Goal: Transaction & Acquisition: Purchase product/service

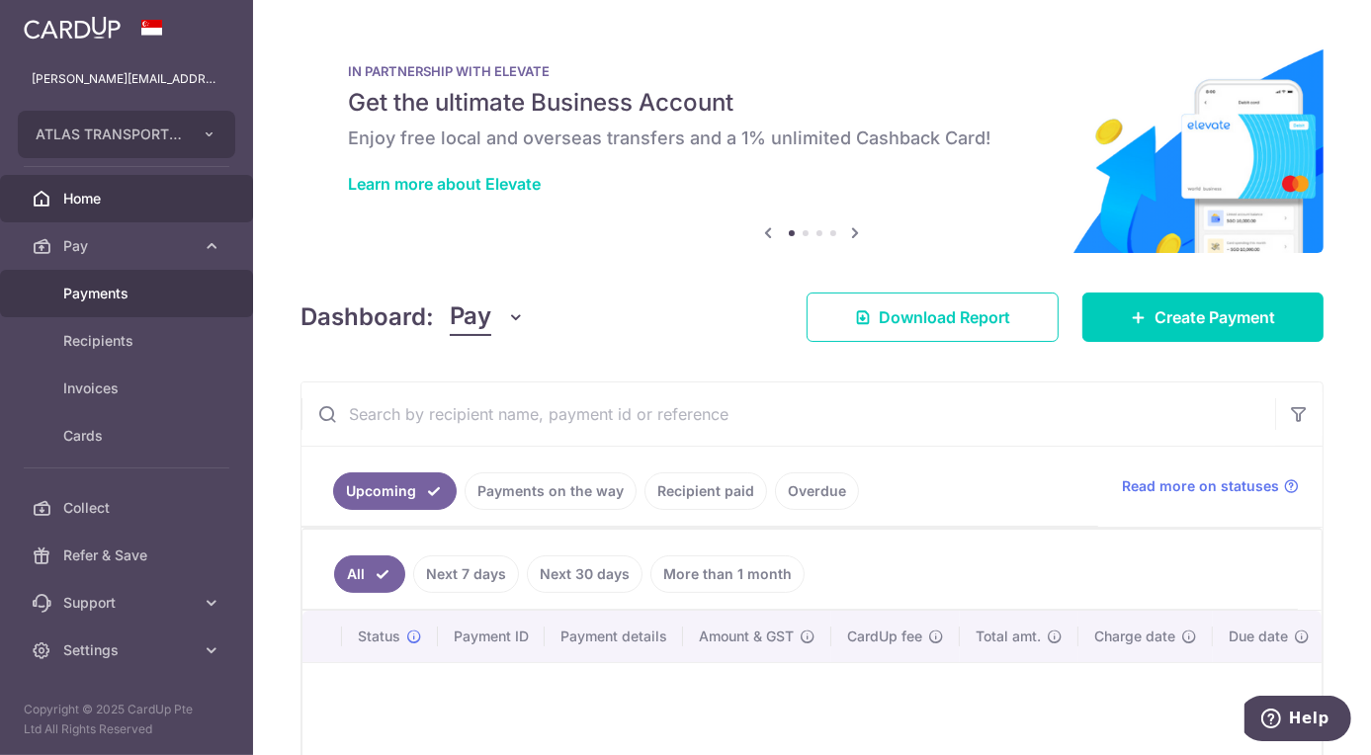
click at [151, 299] on span "Payments" at bounding box center [128, 294] width 131 height 20
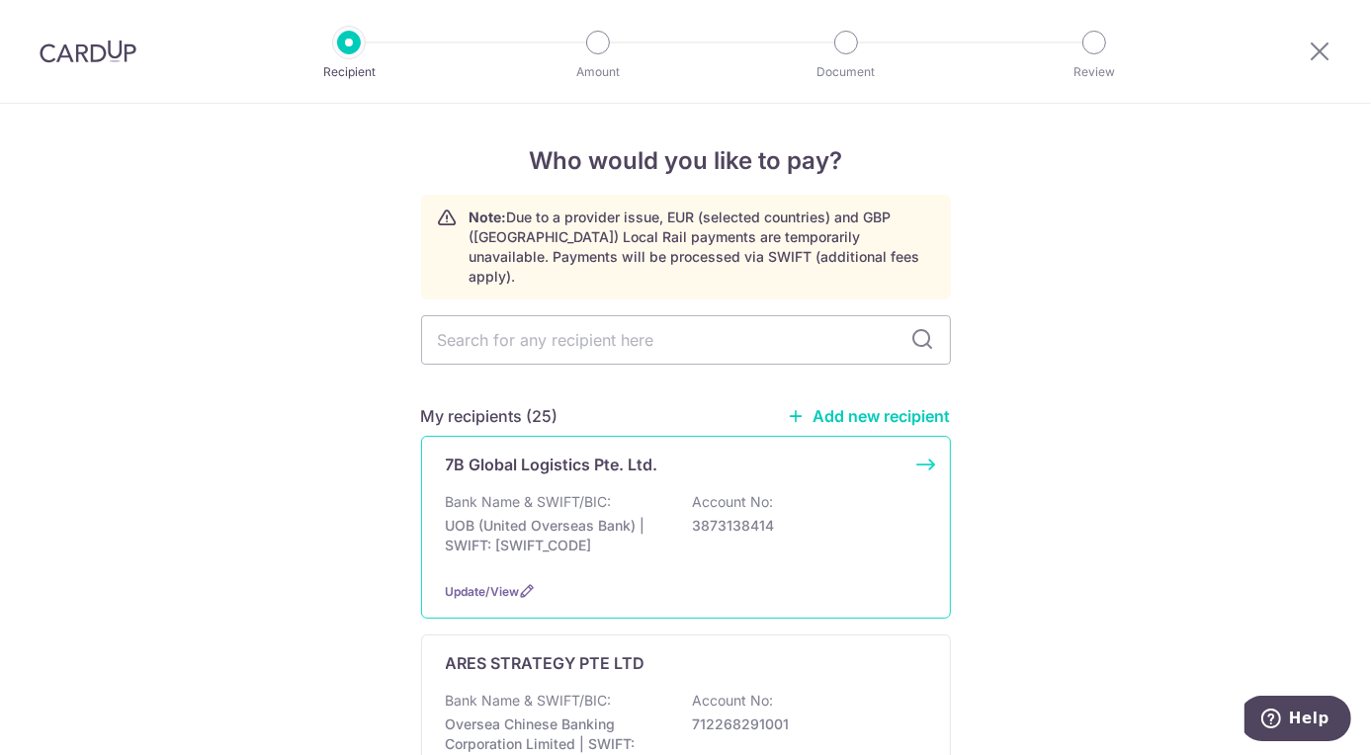
click at [561, 530] on p "UOB (United Overseas Bank) | SWIFT: UOVBSGSGXXX" at bounding box center [556, 536] width 221 height 40
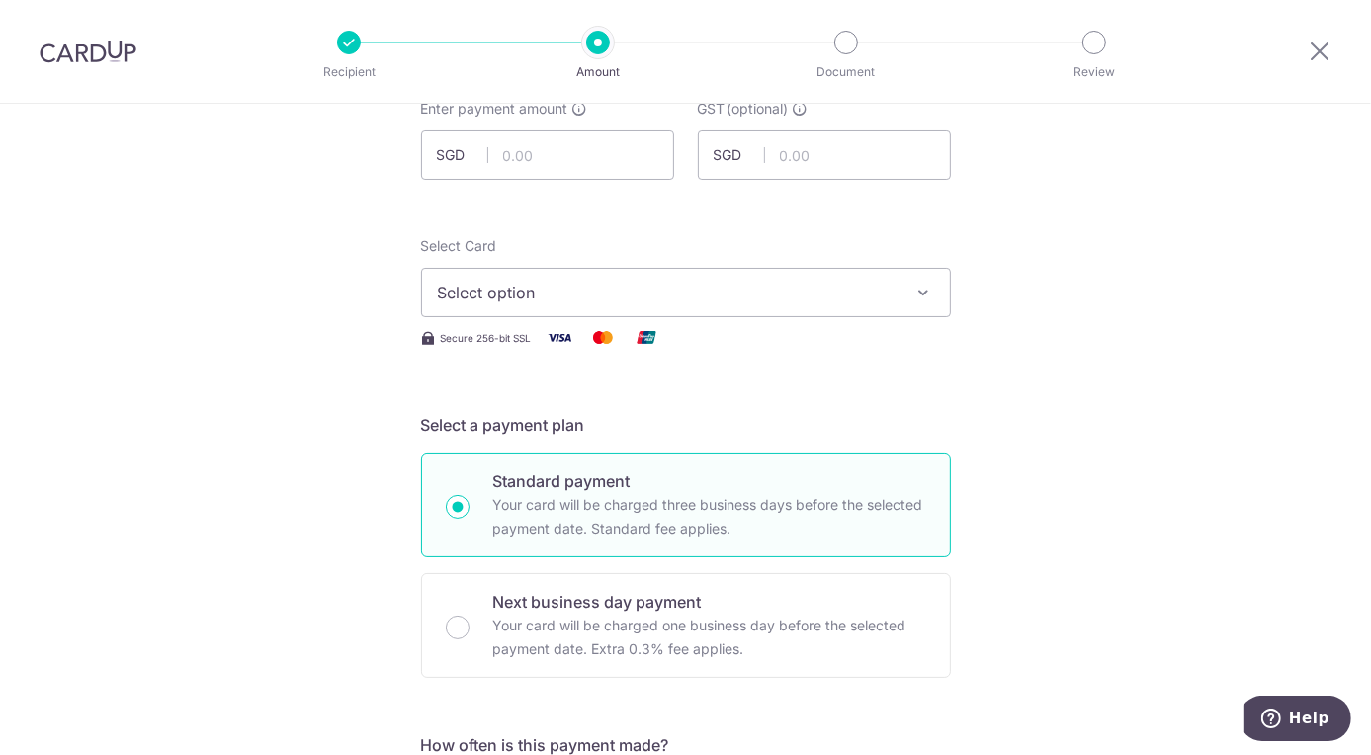
click at [653, 297] on span "Select option" at bounding box center [668, 293] width 461 height 24
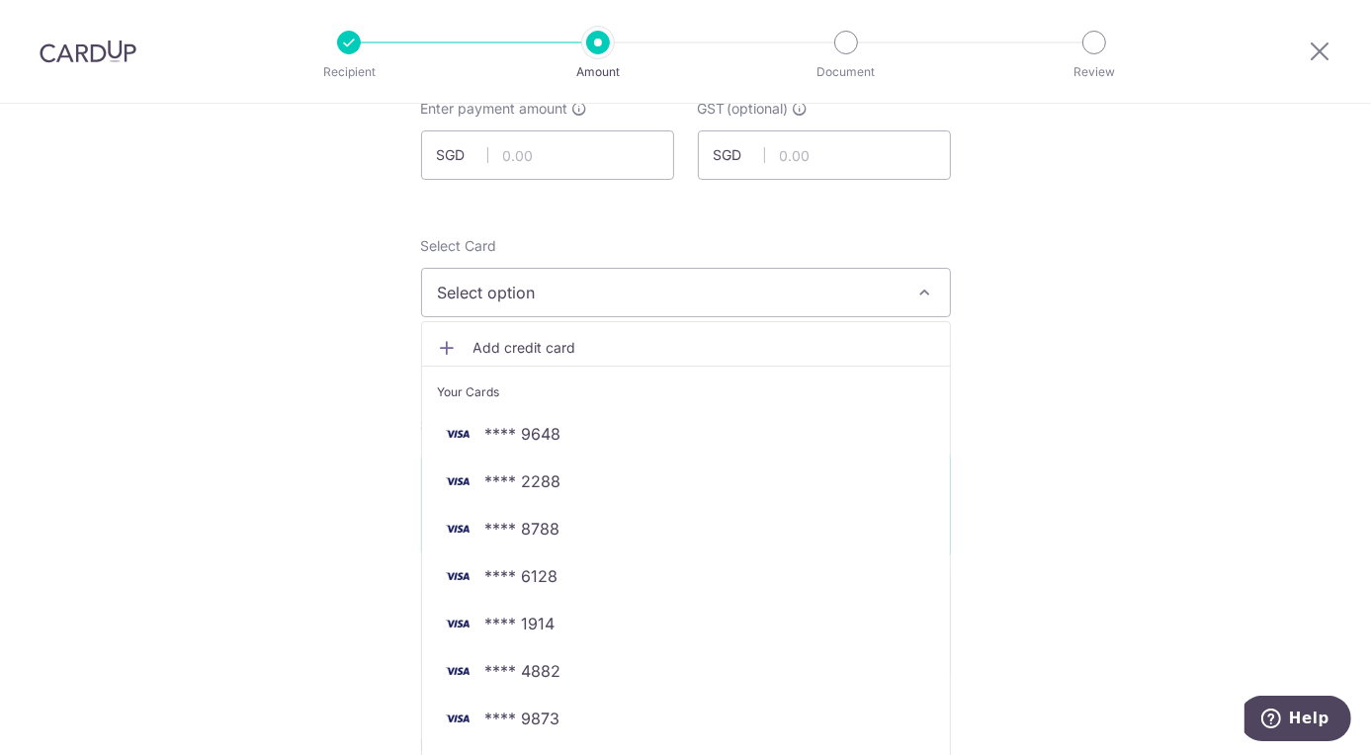
click at [653, 297] on span "Select option" at bounding box center [668, 293] width 461 height 24
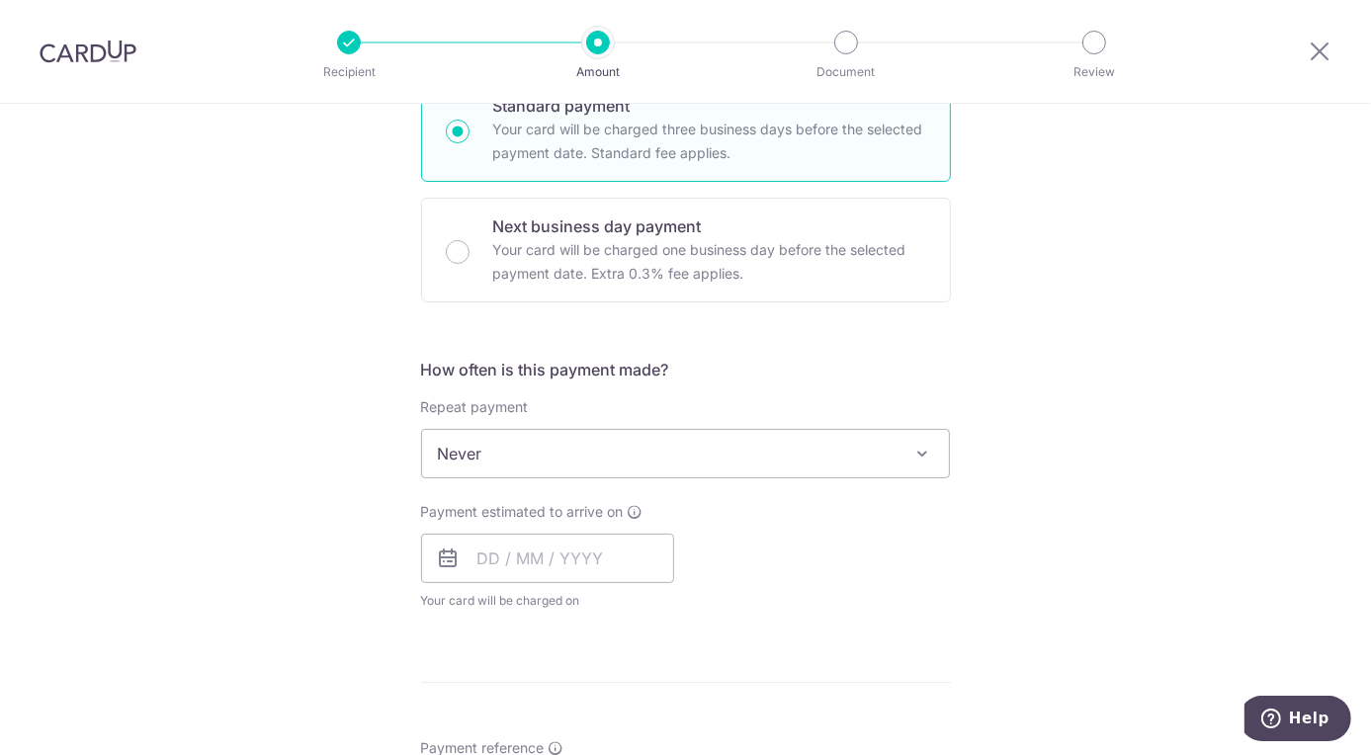
scroll to position [544, 0]
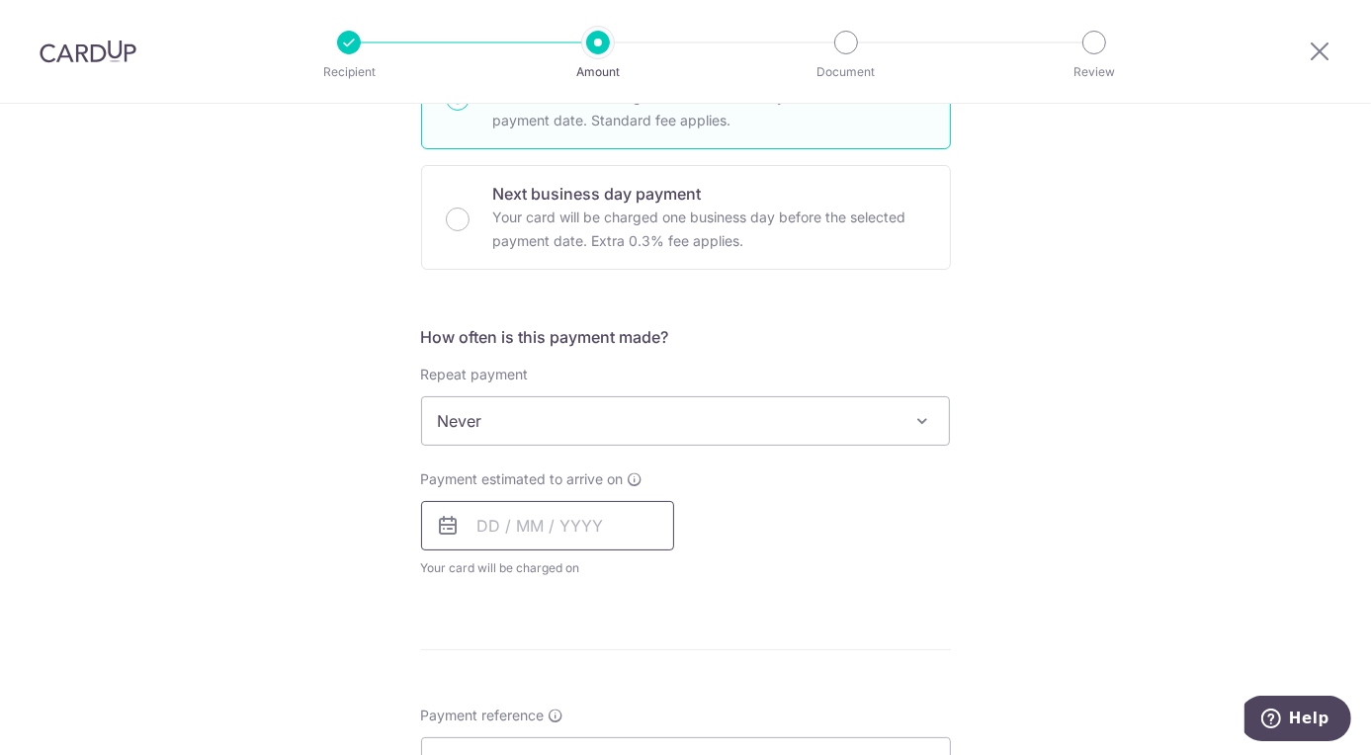
click at [584, 527] on input "text" at bounding box center [547, 525] width 253 height 49
click at [610, 655] on link "4" at bounding box center [620, 667] width 32 height 32
type input "04/09/2025"
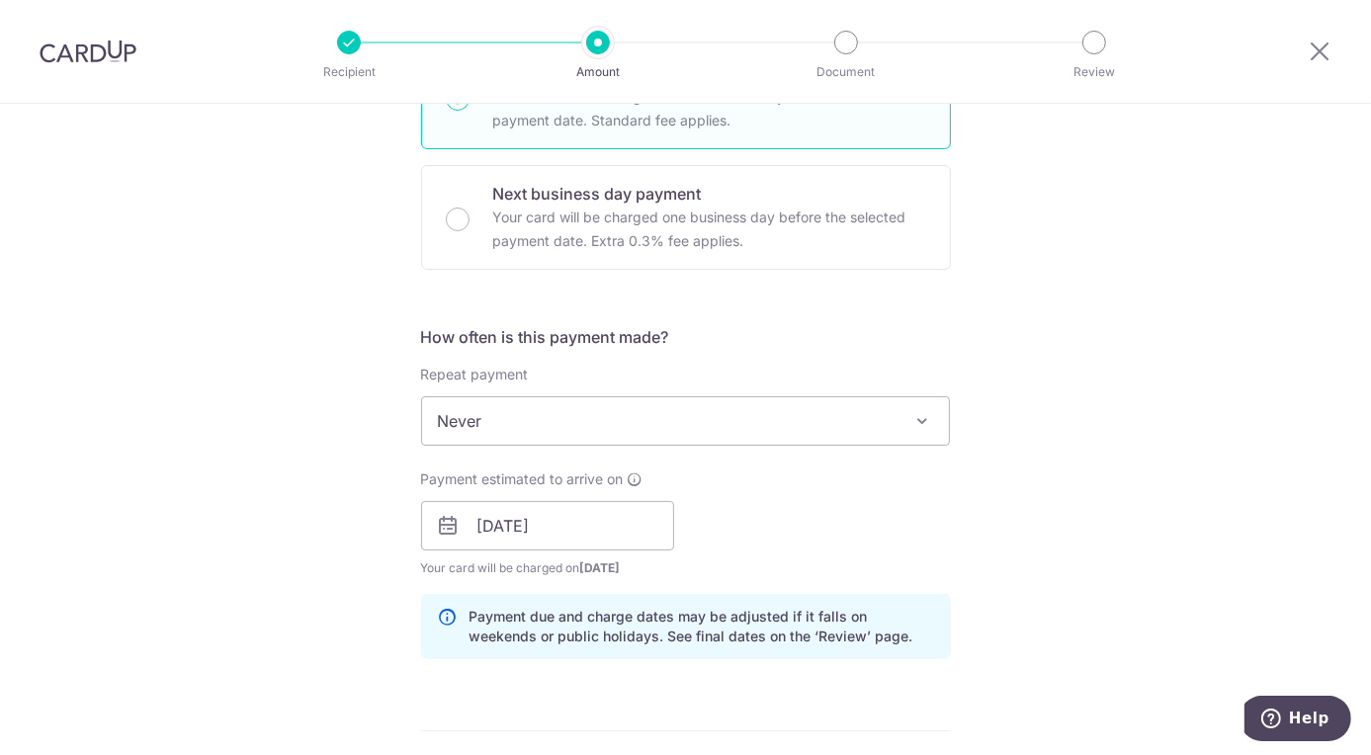
click at [971, 563] on div "Tell us more about your payment Enter payment amount SGD GST (optional) SGD Sel…" at bounding box center [685, 561] width 1371 height 2002
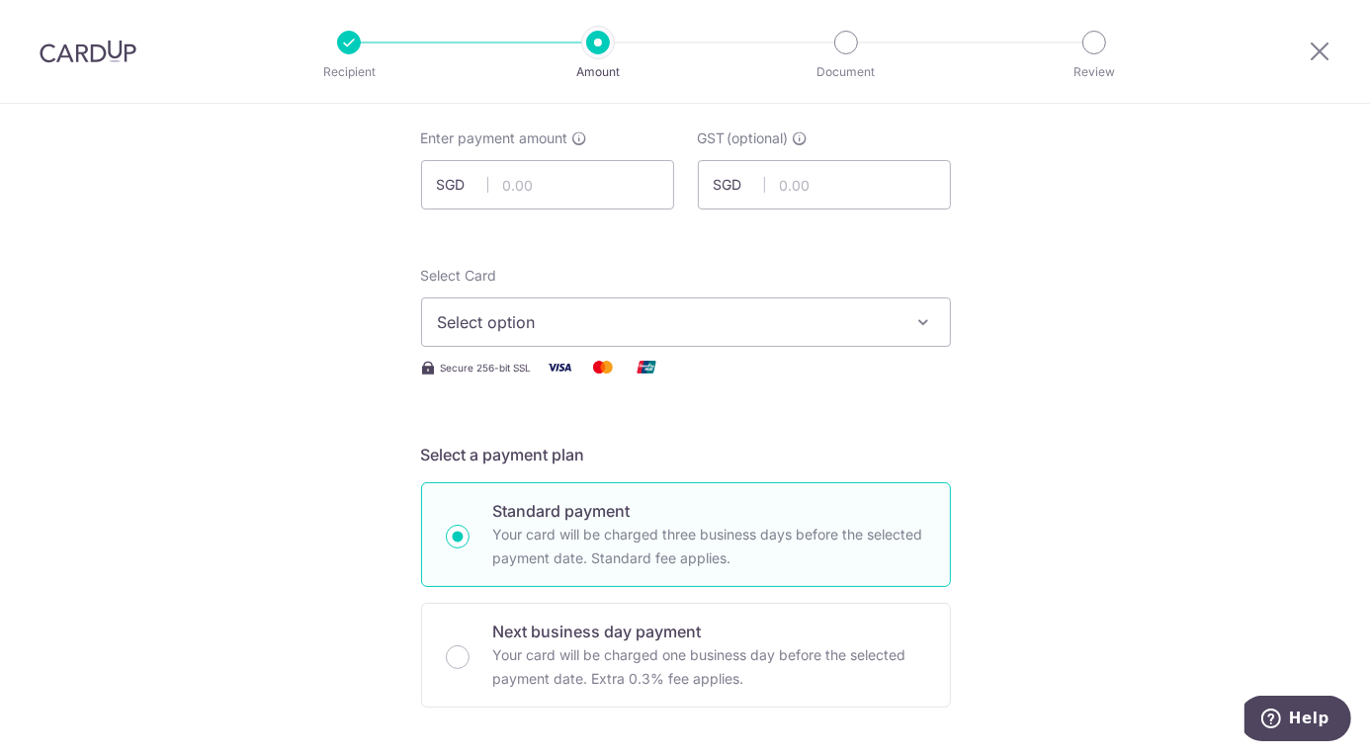
scroll to position [0, 0]
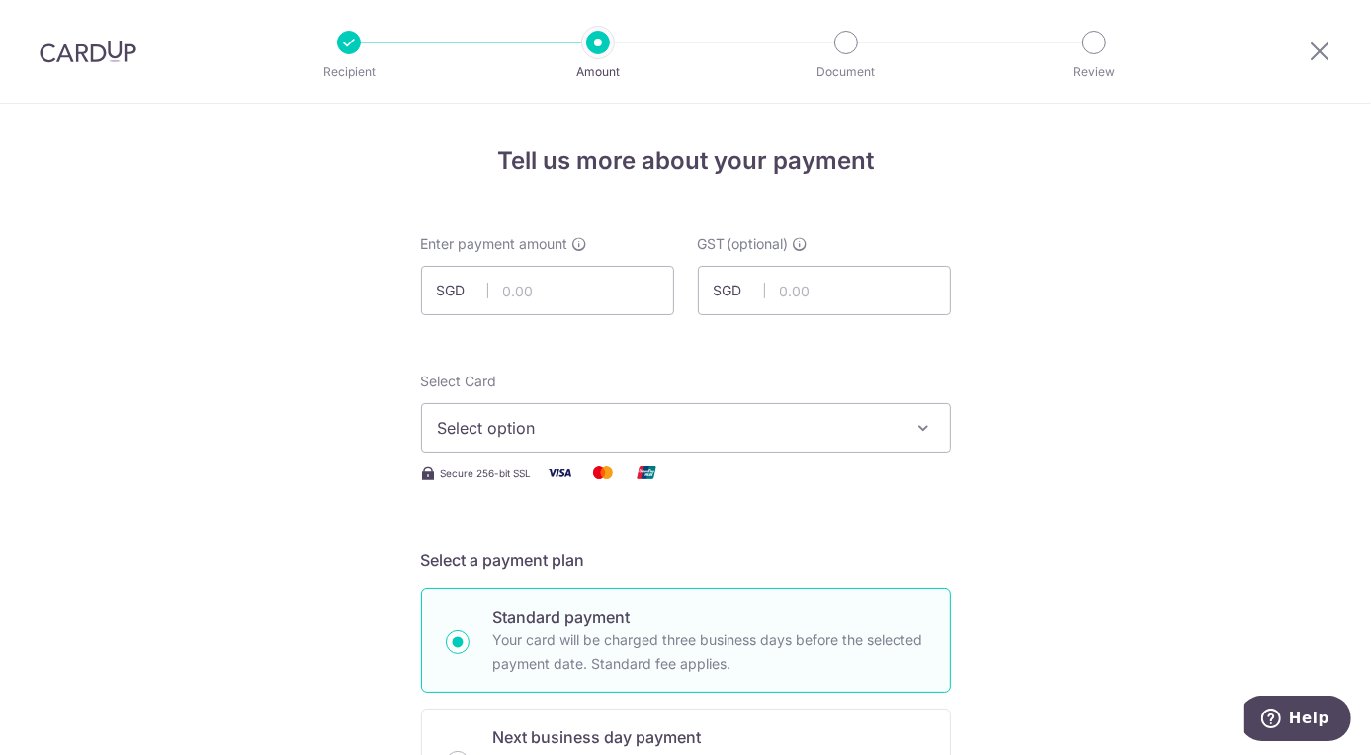
click at [113, 62] on img at bounding box center [88, 52] width 97 height 24
